Goal: Find specific page/section: Find specific page/section

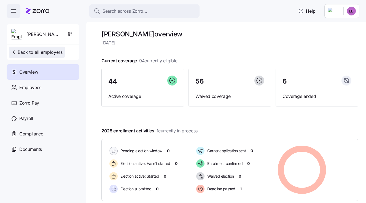
click at [38, 53] on span "Back to all employers" at bounding box center [37, 52] width 52 height 7
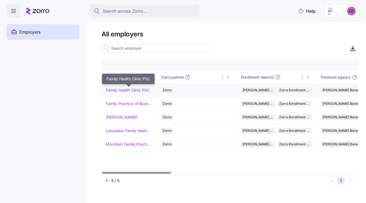
click at [129, 89] on link "Family Health Clinic PSC" at bounding box center [128, 90] width 44 height 6
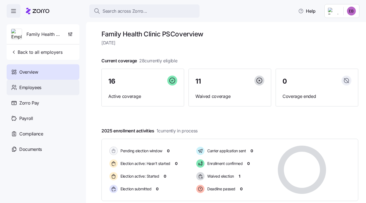
click at [35, 86] on span "Employees" at bounding box center [30, 87] width 22 height 7
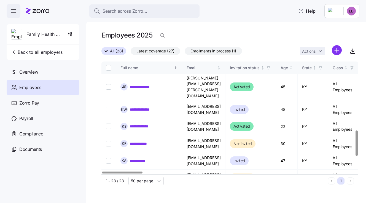
scroll to position [303, 0]
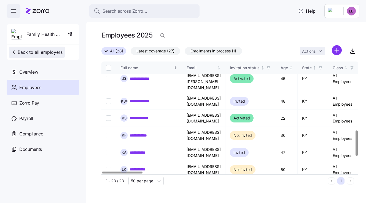
click at [51, 53] on span "Back to all employers" at bounding box center [37, 52] width 52 height 7
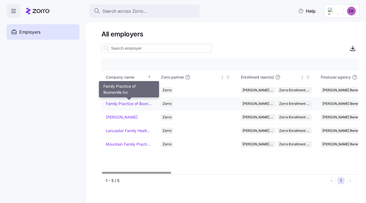
click at [117, 104] on link "Family Practice of Booneville Inc" at bounding box center [129, 104] width 46 height 6
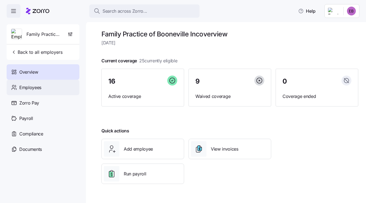
click at [36, 87] on span "Employees" at bounding box center [30, 87] width 22 height 7
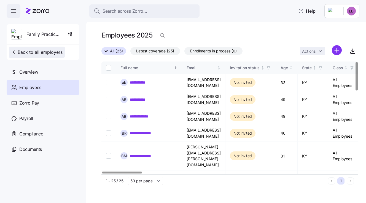
click at [40, 50] on span "Back to all employers" at bounding box center [37, 52] width 52 height 7
